Goal: Information Seeking & Learning: Learn about a topic

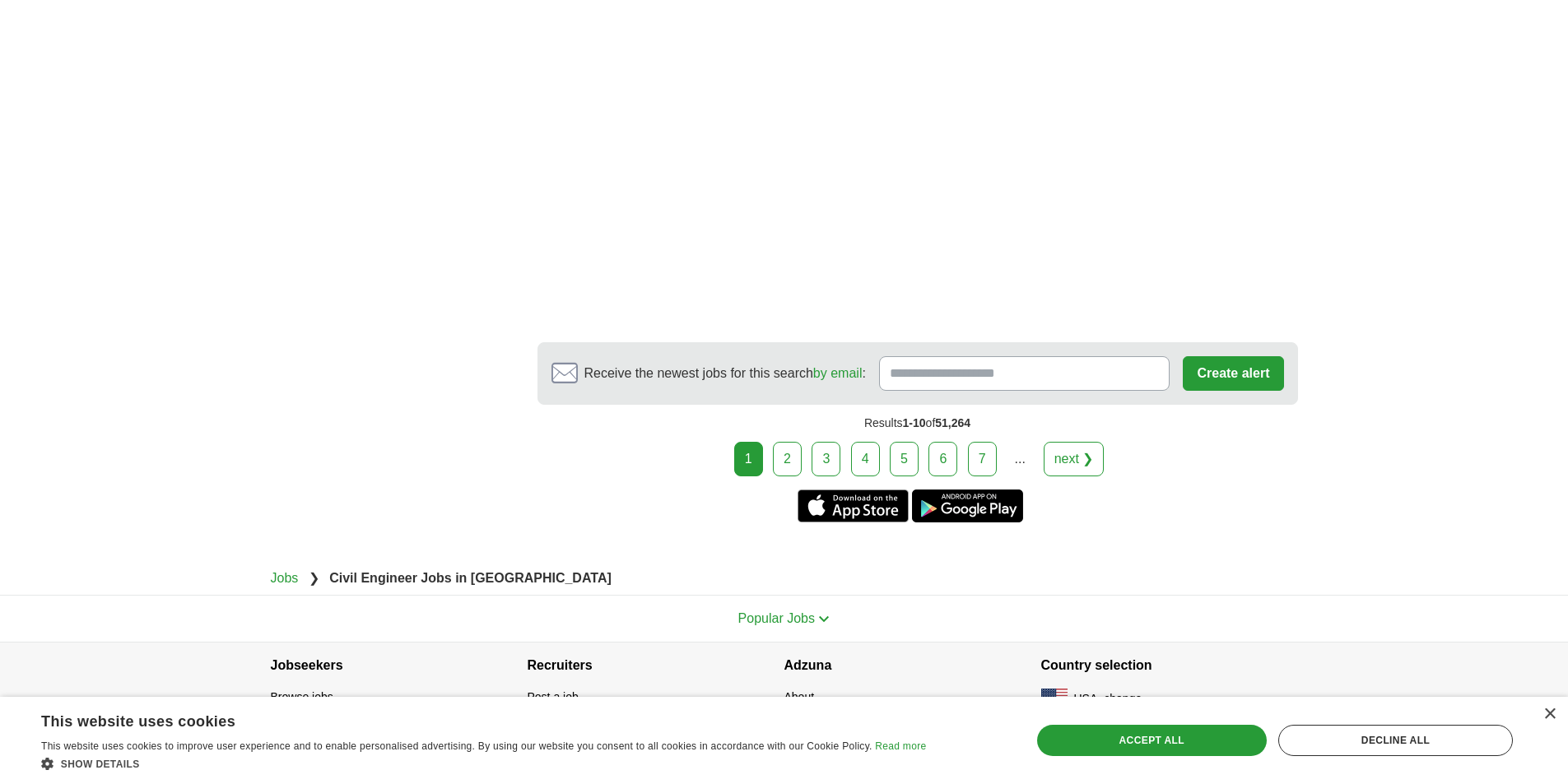
scroll to position [3000, 0]
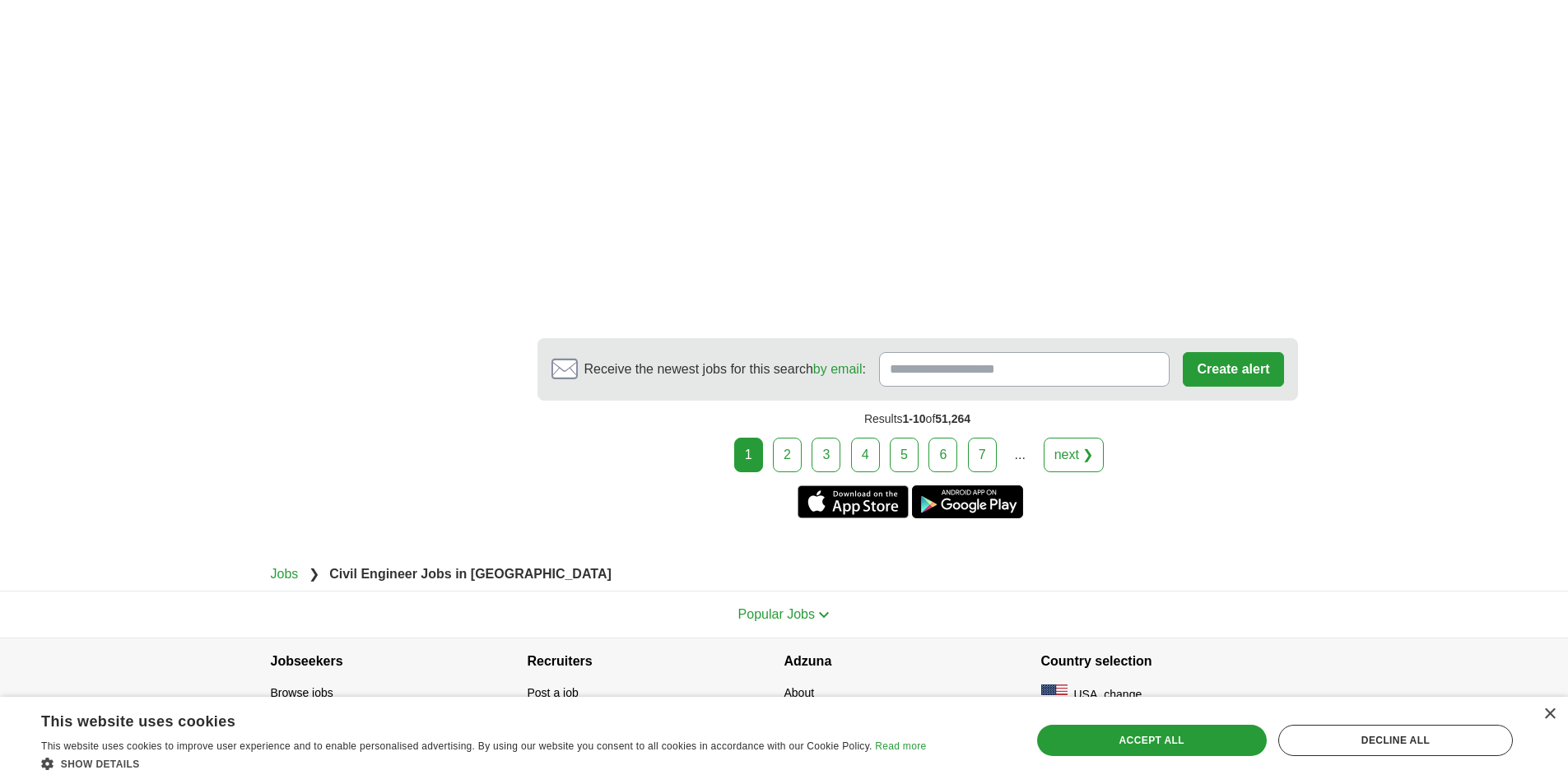
click at [788, 446] on link "2" at bounding box center [787, 455] width 29 height 35
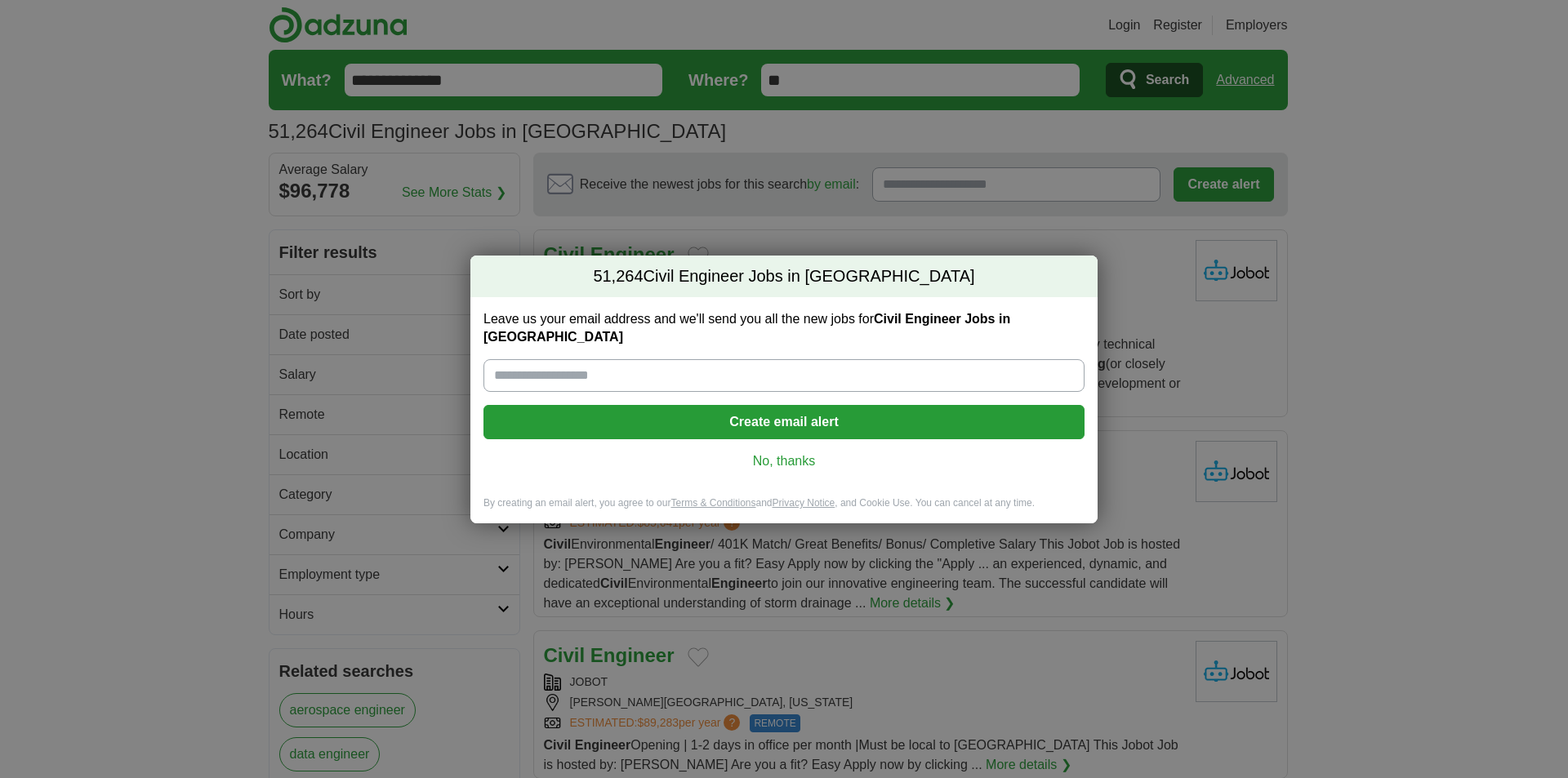
click at [755, 454] on link "No, thanks" at bounding box center [784, 461] width 575 height 18
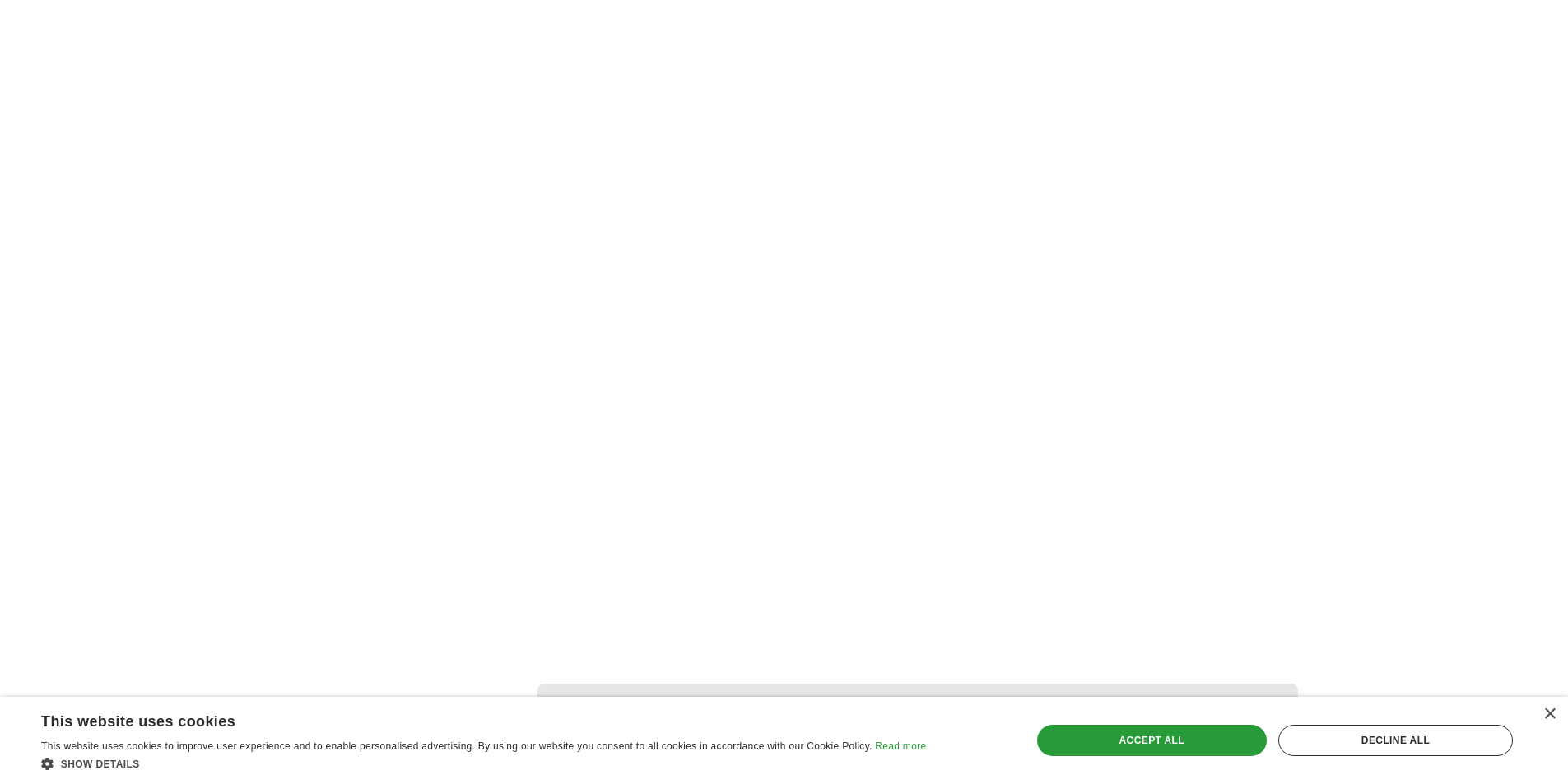
scroll to position [2633, 0]
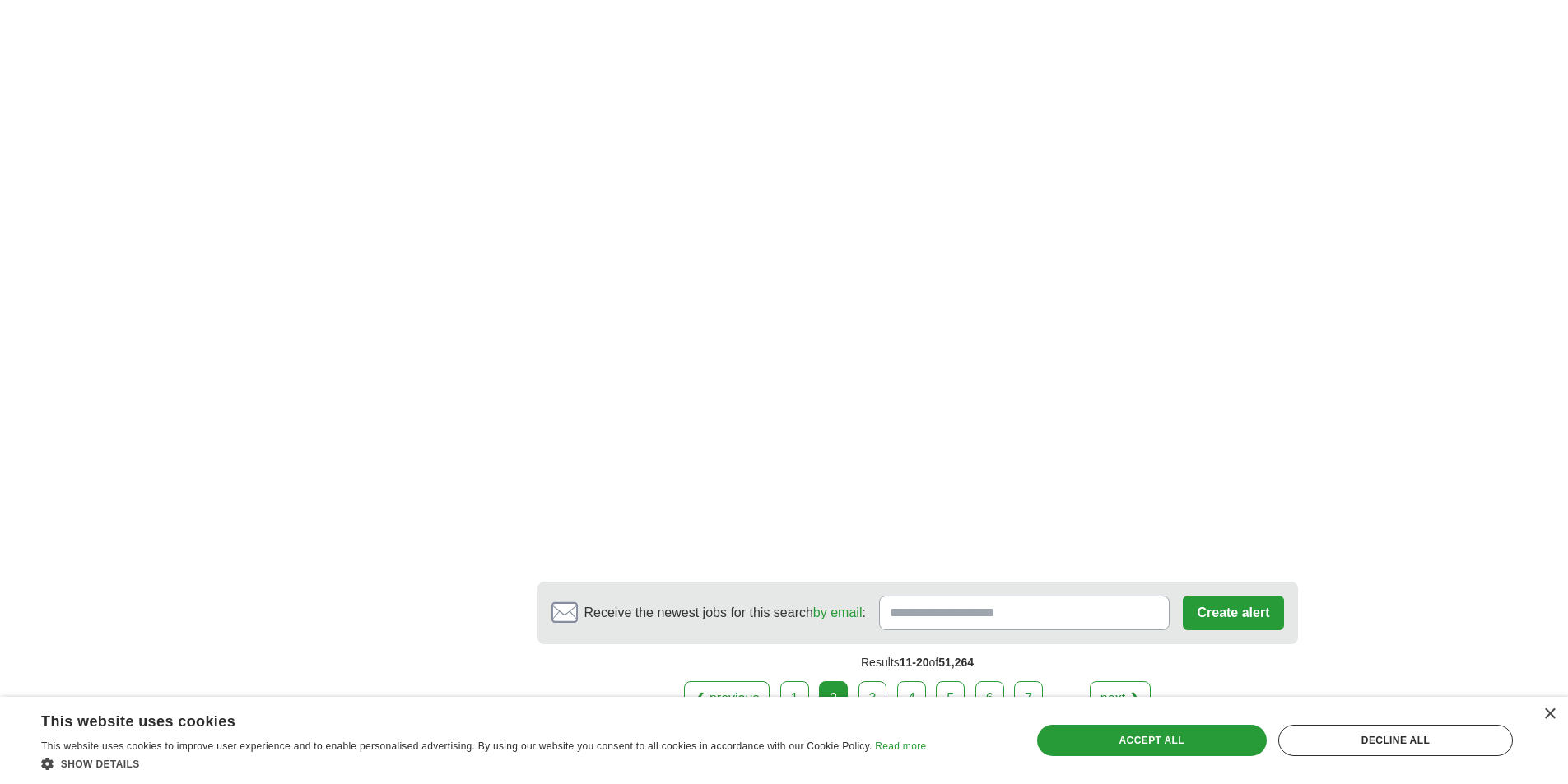
click at [872, 687] on link "3" at bounding box center [873, 698] width 29 height 35
